Goal: Task Accomplishment & Management: Manage account settings

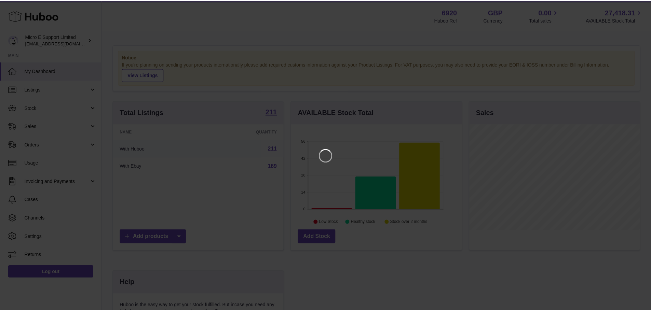
scroll to position [107, 172]
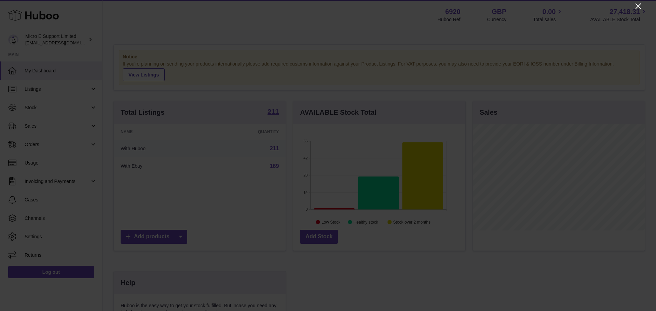
click at [639, 6] on icon "Close" at bounding box center [637, 5] width 5 height 5
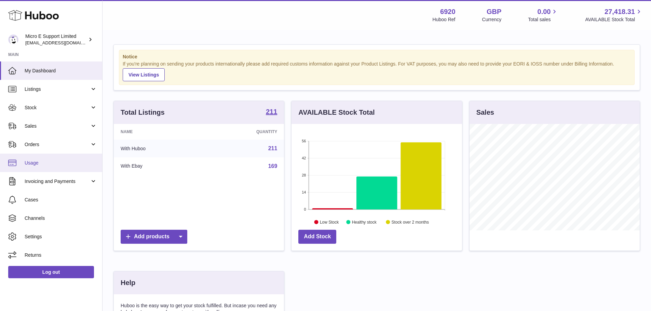
click at [44, 163] on span "Usage" at bounding box center [61, 163] width 72 height 6
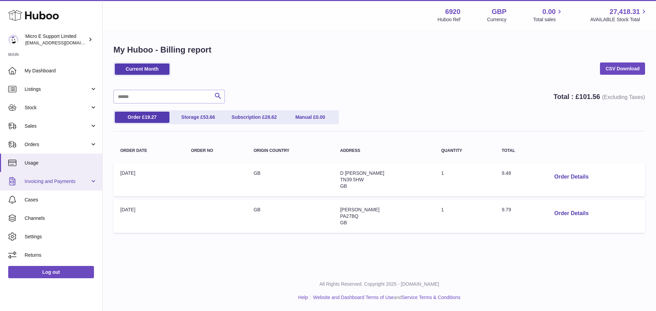
click at [74, 180] on span "Invoicing and Payments" at bounding box center [57, 181] width 65 height 6
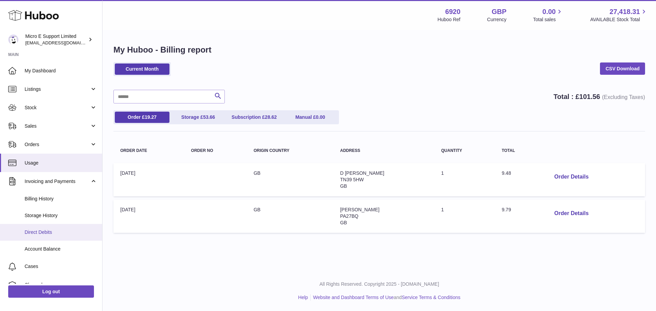
click at [53, 230] on span "Direct Debits" at bounding box center [61, 232] width 72 height 6
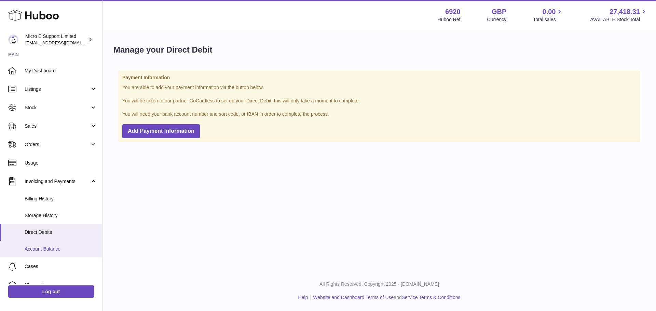
click at [51, 246] on span "Account Balance" at bounding box center [61, 249] width 72 height 6
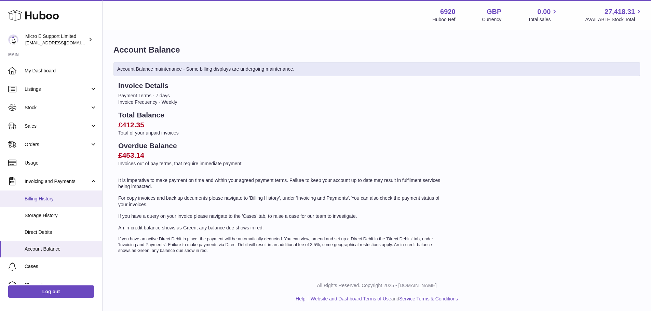
click at [54, 200] on span "Billing History" at bounding box center [61, 199] width 72 height 6
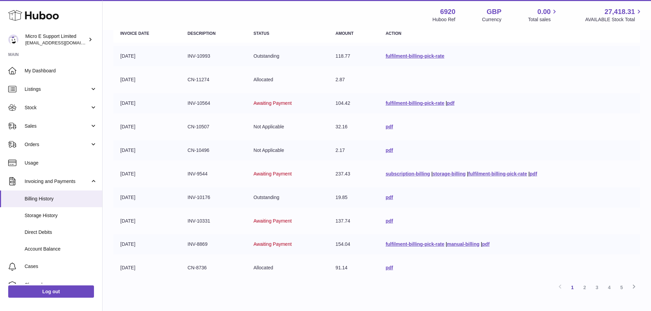
scroll to position [88, 0]
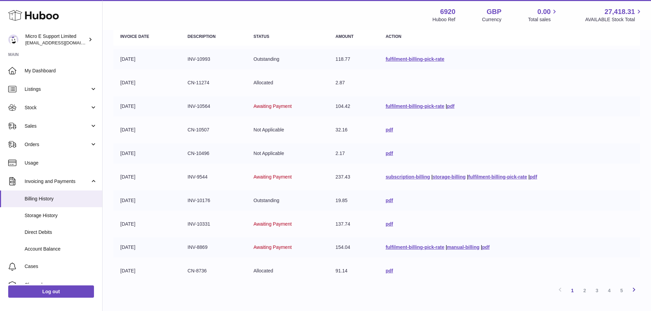
click at [635, 289] on icon at bounding box center [634, 290] width 8 height 9
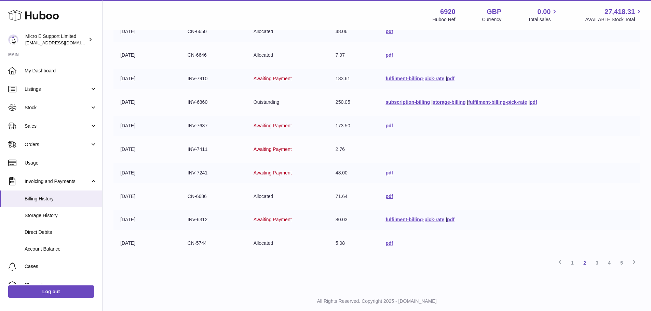
scroll to position [133, 0]
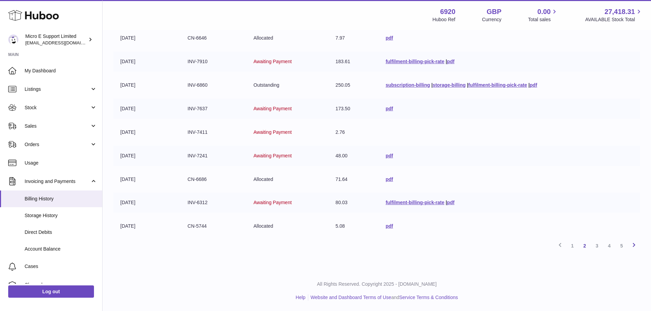
click at [637, 246] on icon at bounding box center [634, 245] width 8 height 9
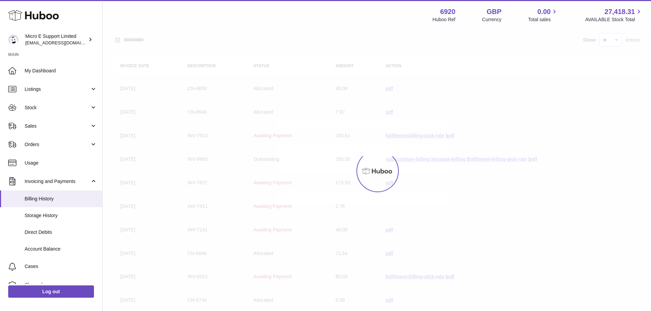
scroll to position [31, 0]
